Goal: Information Seeking & Learning: Learn about a topic

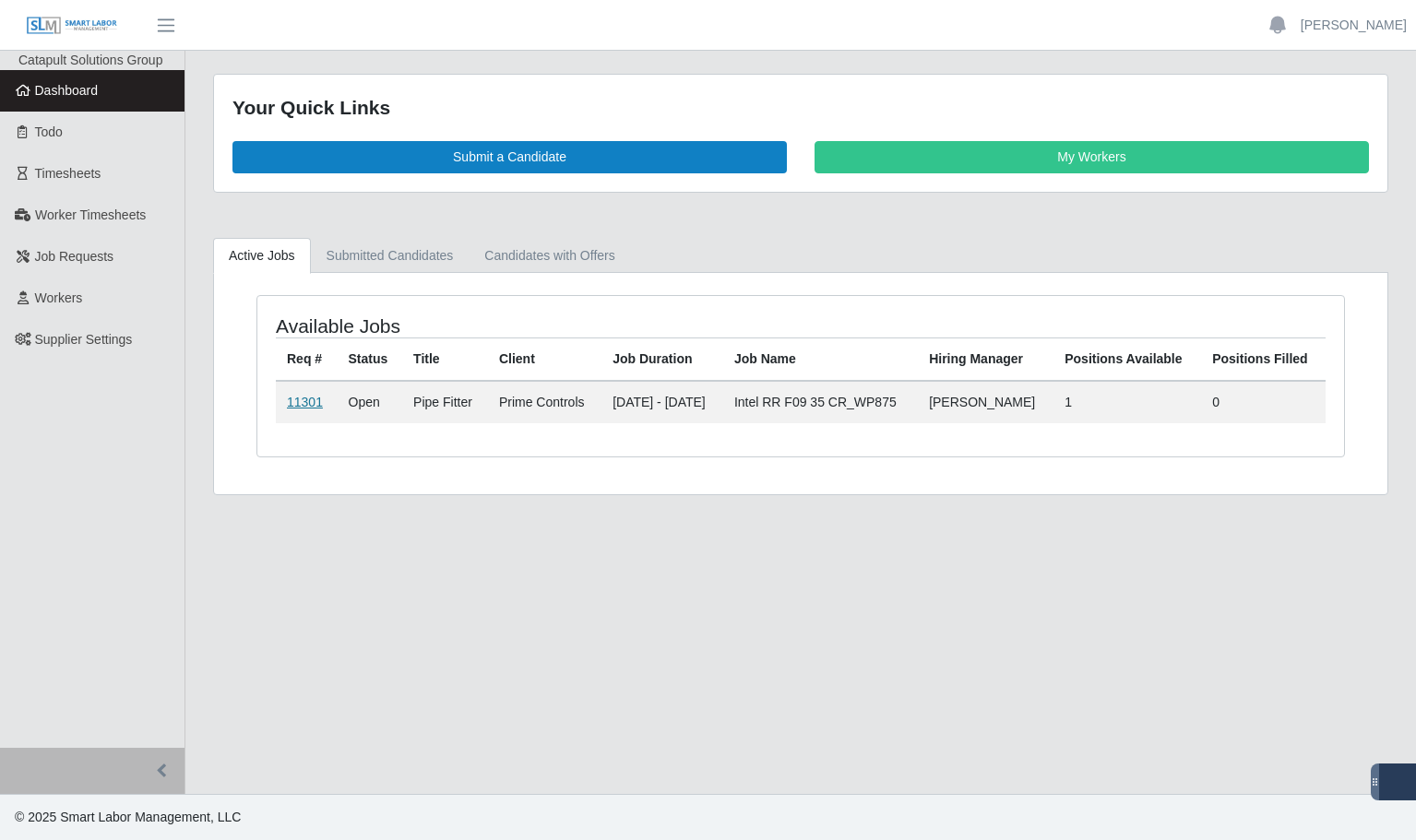
click at [308, 406] on link "11301" at bounding box center [305, 402] width 36 height 15
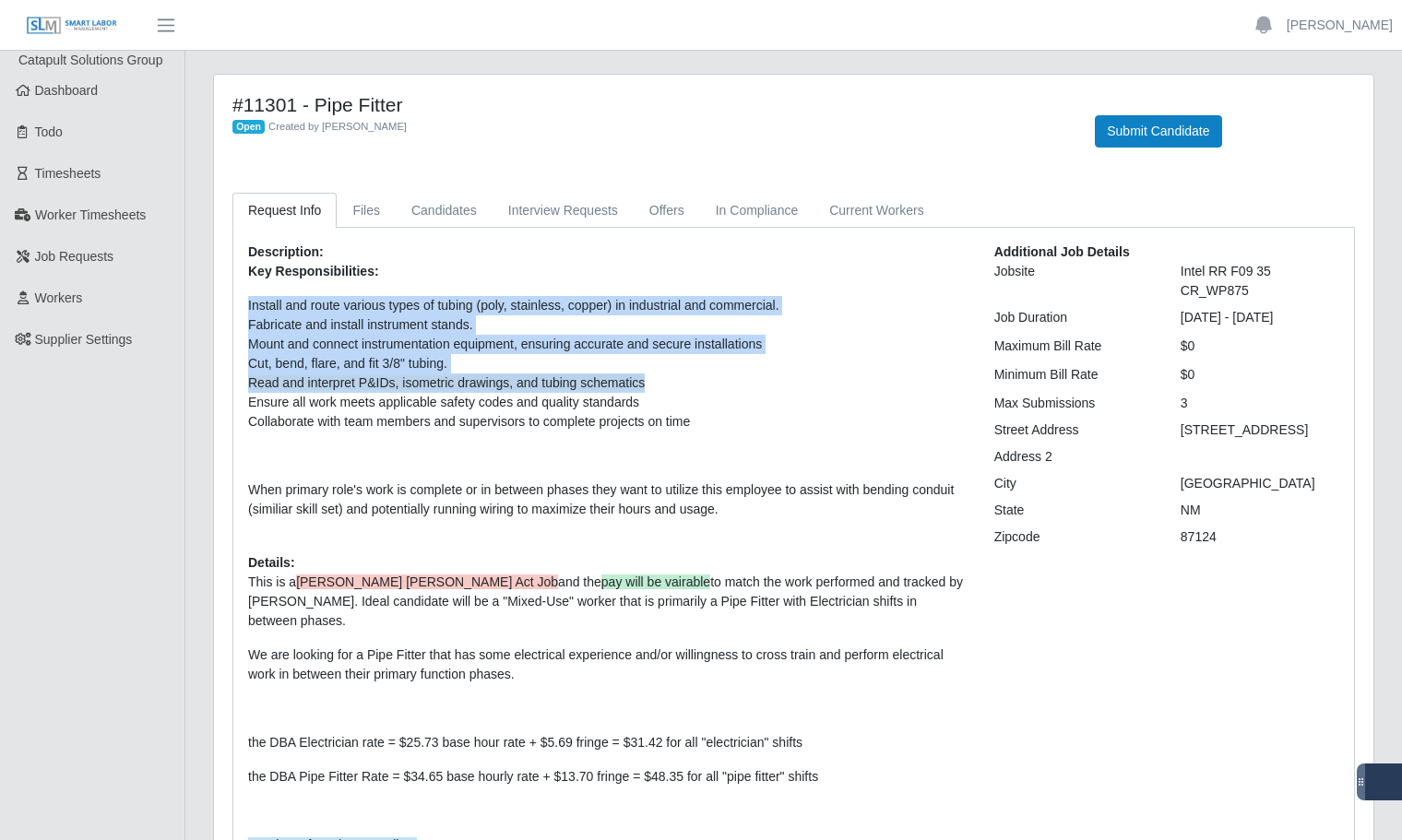
drag, startPoint x: 247, startPoint y: 305, endPoint x: 702, endPoint y: 381, distance: 461.3
click at [702, 381] on div "Description: Key Responsibilities: Install and route various types of tubing (p…" at bounding box center [607, 599] width 747 height 715
copy ul "Install and route various types of tubing (poly, stainless, copper) in industri…"
